Goal: Navigation & Orientation: Find specific page/section

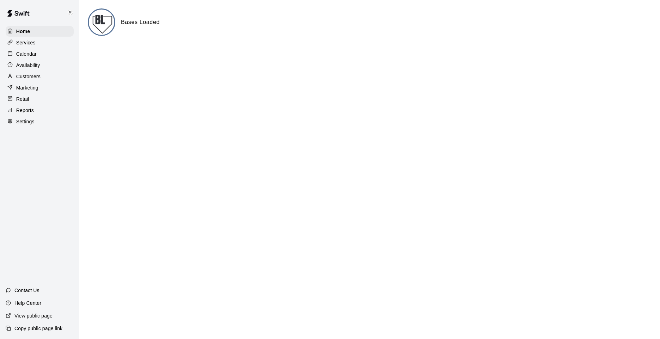
click at [26, 123] on p "Settings" at bounding box center [25, 121] width 18 height 7
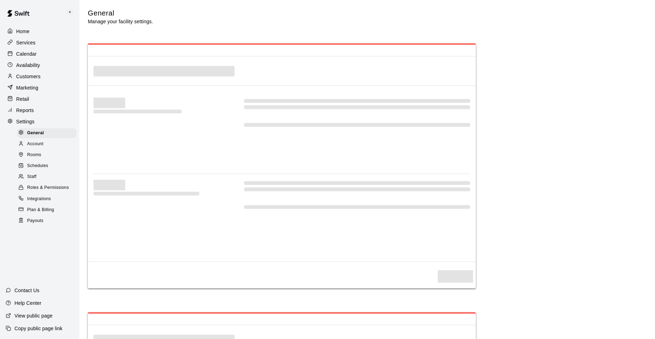
select select "**"
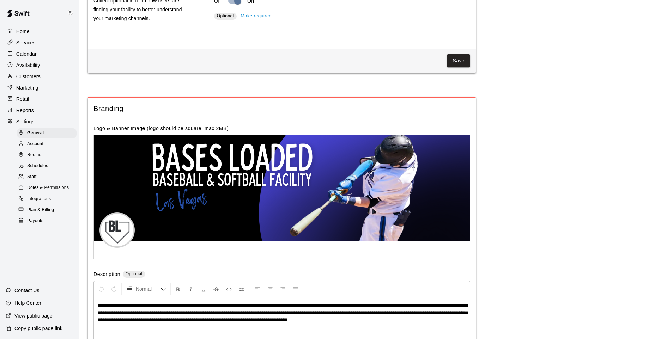
scroll to position [1243, 0]
click at [32, 178] on div "Staff" at bounding box center [47, 177] width 60 height 10
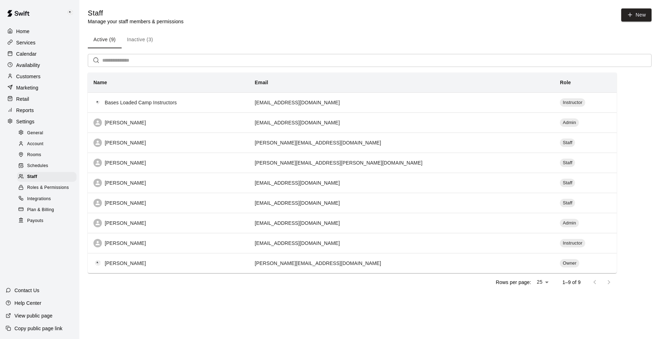
click at [30, 29] on div "Home" at bounding box center [40, 31] width 68 height 11
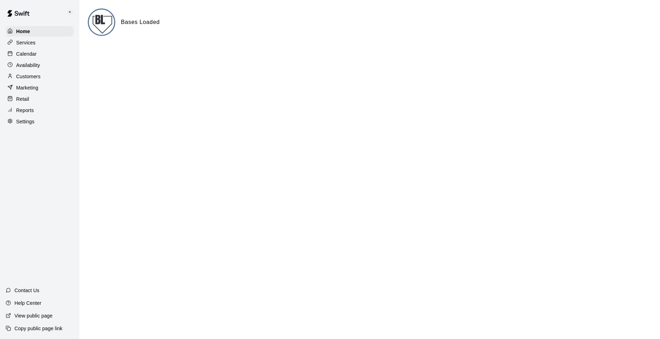
click at [26, 53] on p "Calendar" at bounding box center [26, 53] width 20 height 7
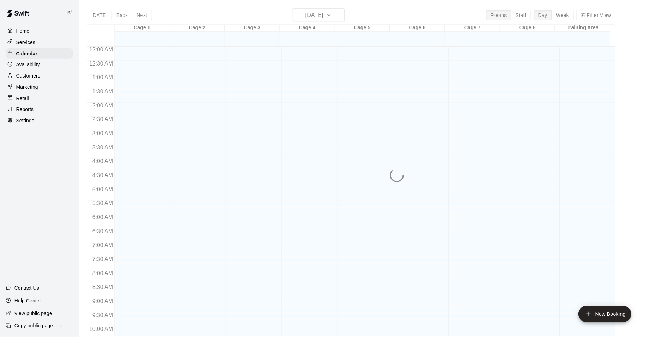
scroll to position [355, 0]
